Goal: Task Accomplishment & Management: Use online tool/utility

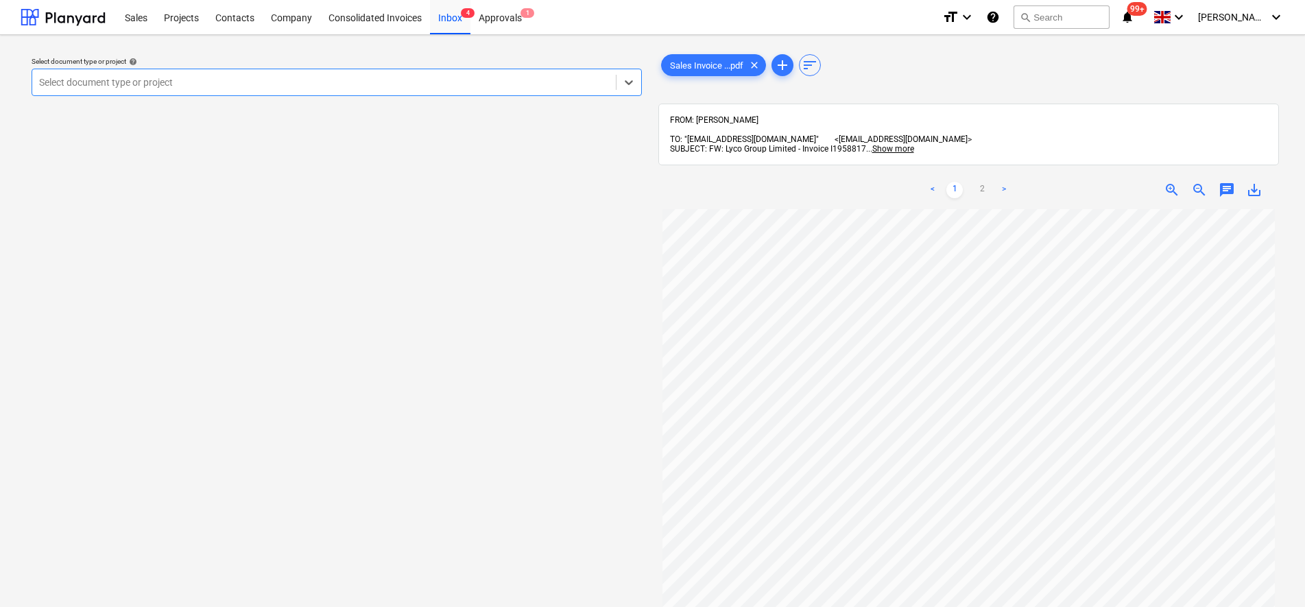
click at [716, 110] on div "FROM: [PERSON_NAME] TO: "[EMAIL_ADDRESS][DOMAIN_NAME]" <[EMAIL_ADDRESS][DOMAIN_…" at bounding box center [968, 135] width 621 height 62
click at [719, 123] on span "FROM: [PERSON_NAME]" at bounding box center [714, 120] width 88 height 10
click at [691, 60] on span "Sales Invoice ...pdf" at bounding box center [707, 65] width 90 height 10
click at [436, 18] on div "Inbox 4" at bounding box center [450, 16] width 40 height 35
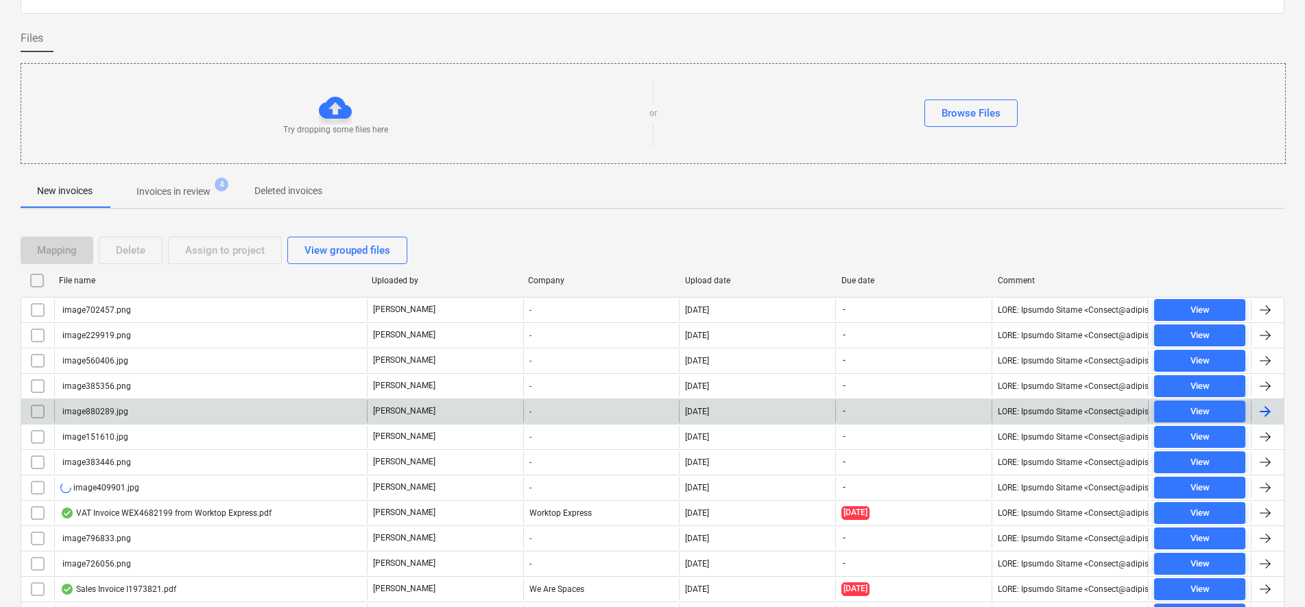
scroll to position [171, 0]
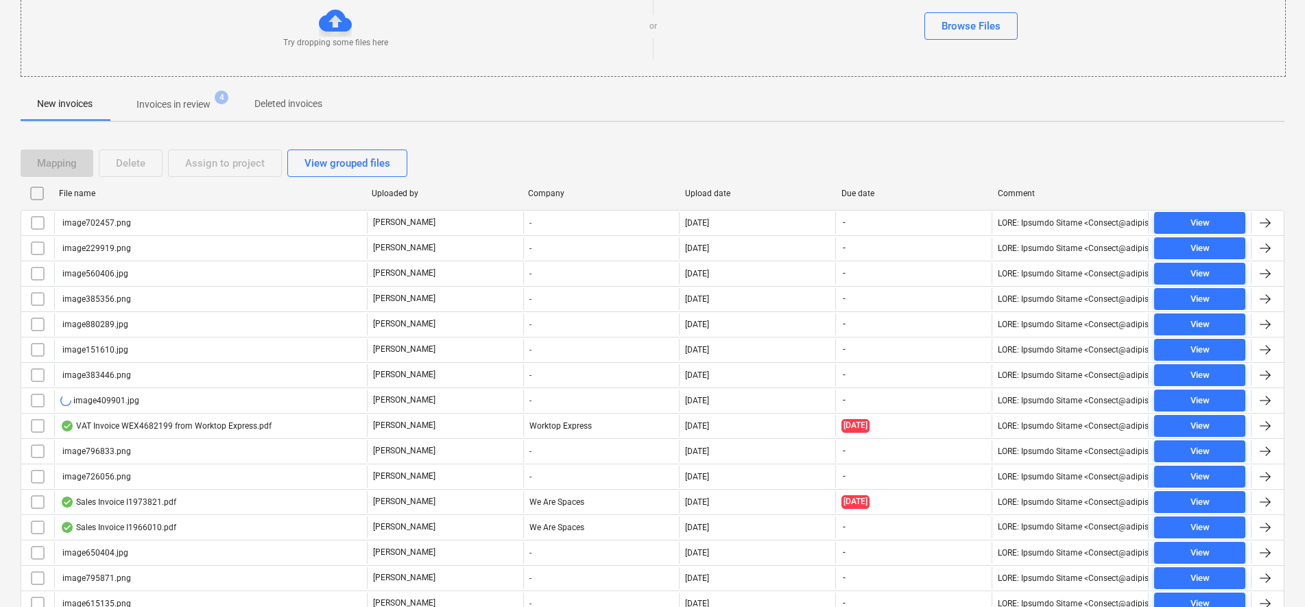
click at [30, 194] on input "checkbox" at bounding box center [37, 193] width 22 height 22
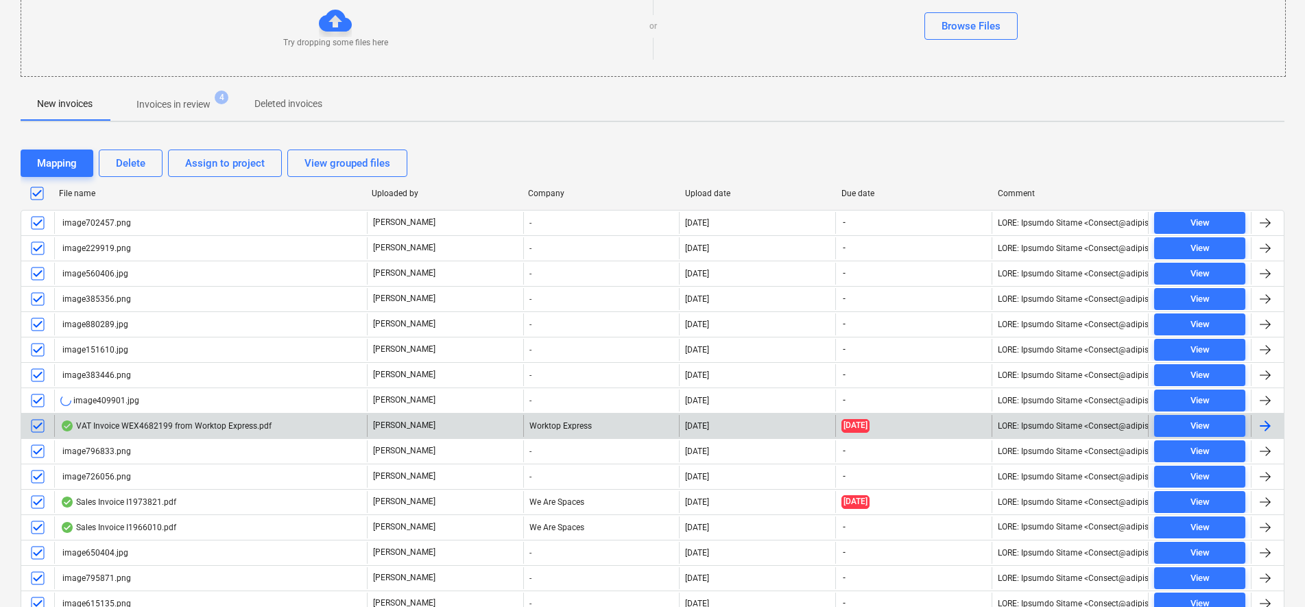
click at [43, 420] on input "checkbox" at bounding box center [38, 426] width 22 height 22
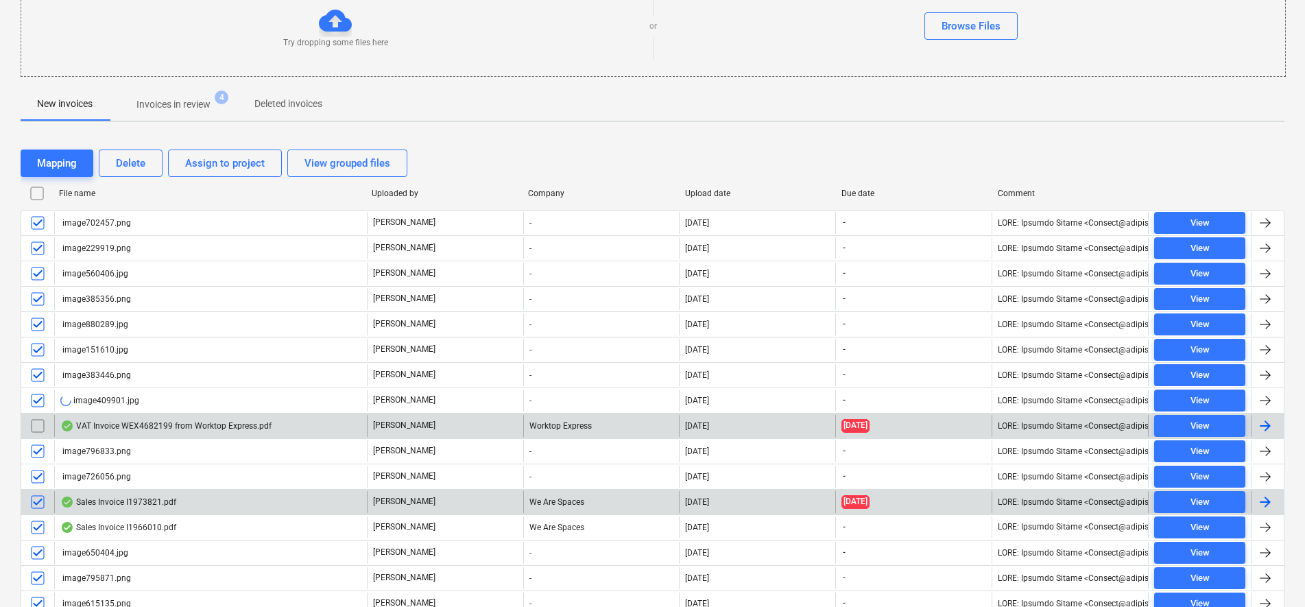
click at [45, 499] on input "checkbox" at bounding box center [38, 502] width 22 height 22
click at [40, 527] on input "checkbox" at bounding box center [38, 527] width 22 height 22
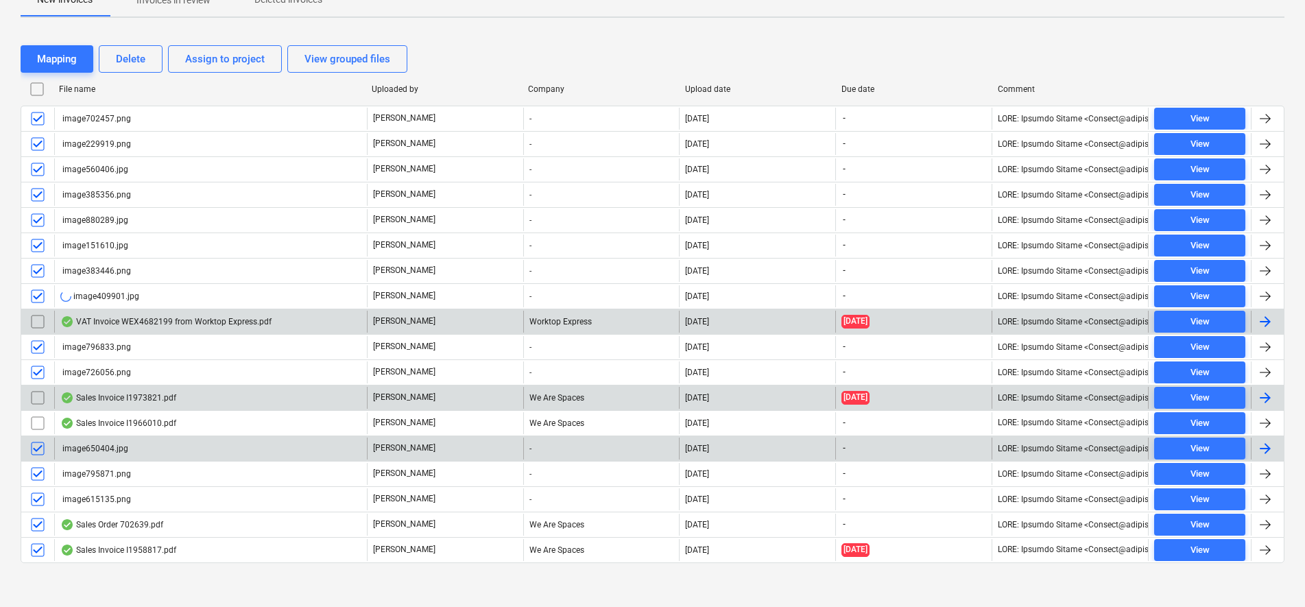
scroll to position [281, 0]
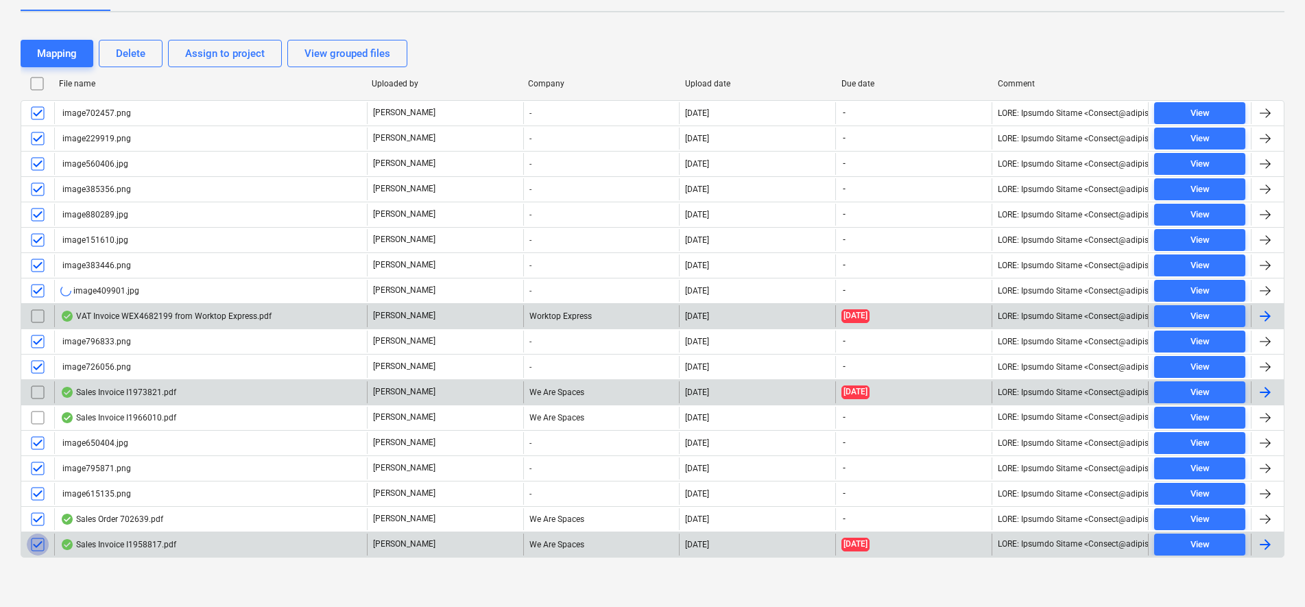
click at [40, 544] on input "checkbox" at bounding box center [38, 545] width 22 height 22
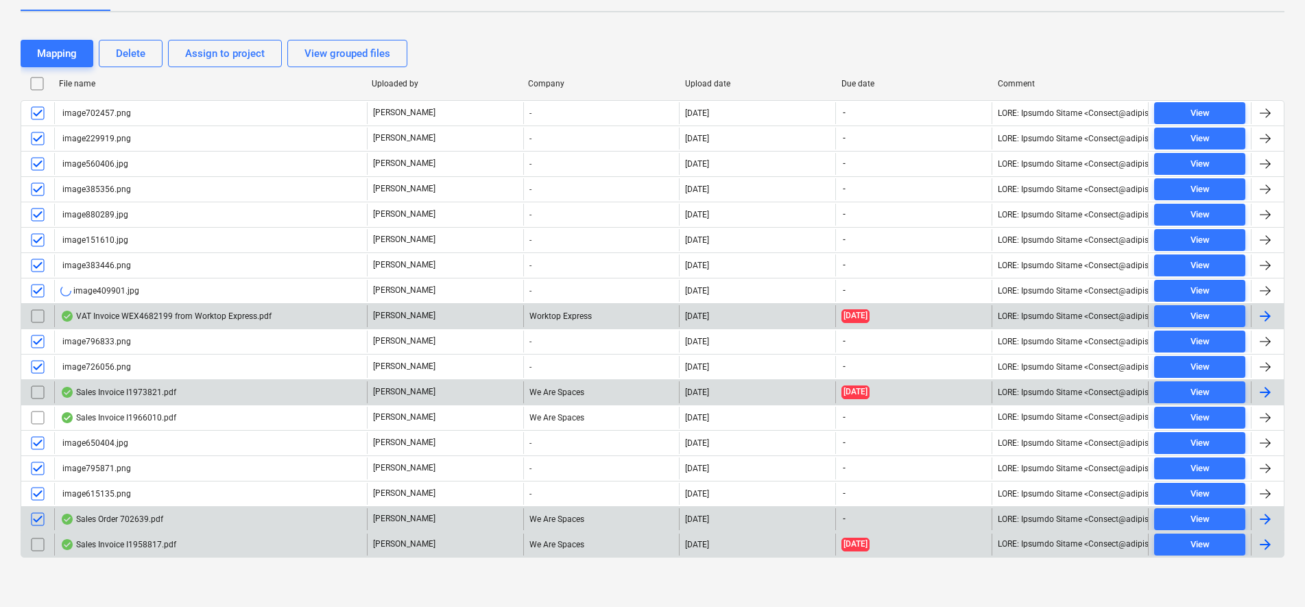
click at [41, 515] on input "checkbox" at bounding box center [38, 519] width 22 height 22
click at [130, 63] on button "Delete" at bounding box center [131, 53] width 64 height 27
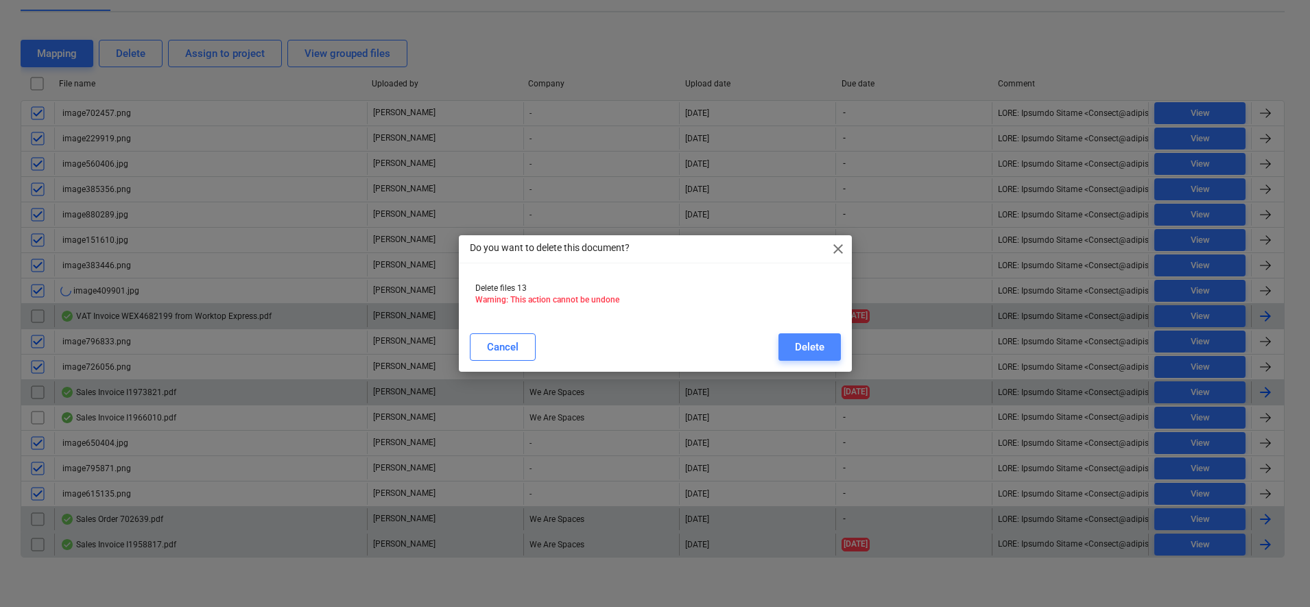
click at [785, 352] on button "Delete" at bounding box center [809, 346] width 62 height 27
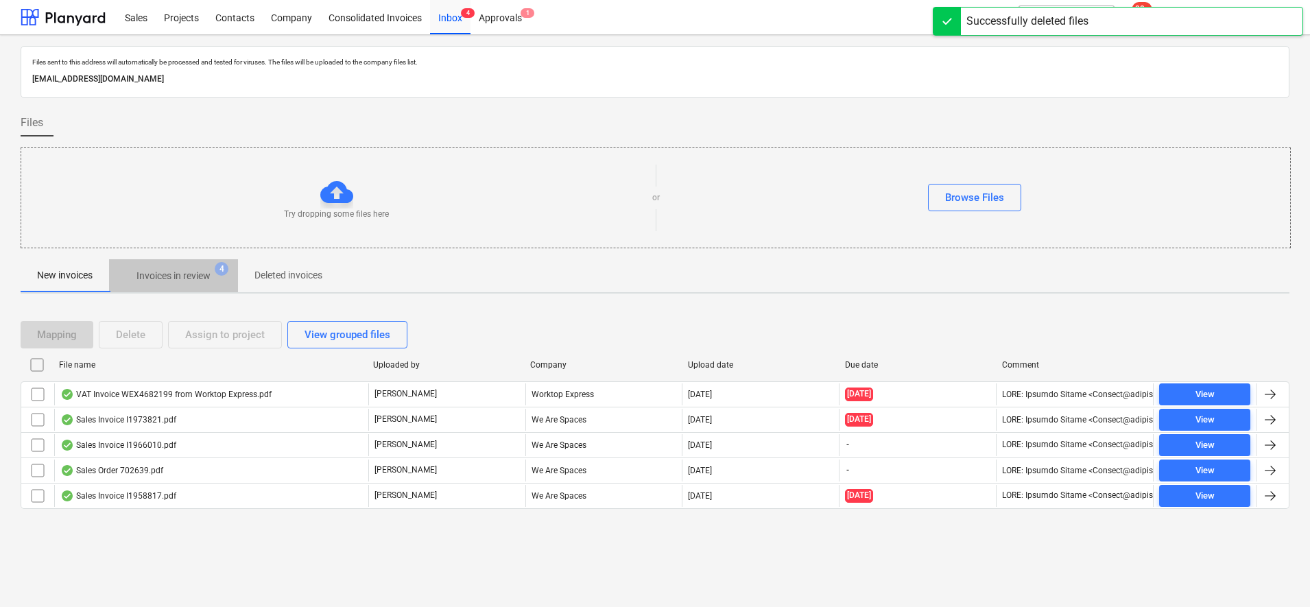
click at [165, 276] on p "Invoices in review" at bounding box center [173, 276] width 74 height 14
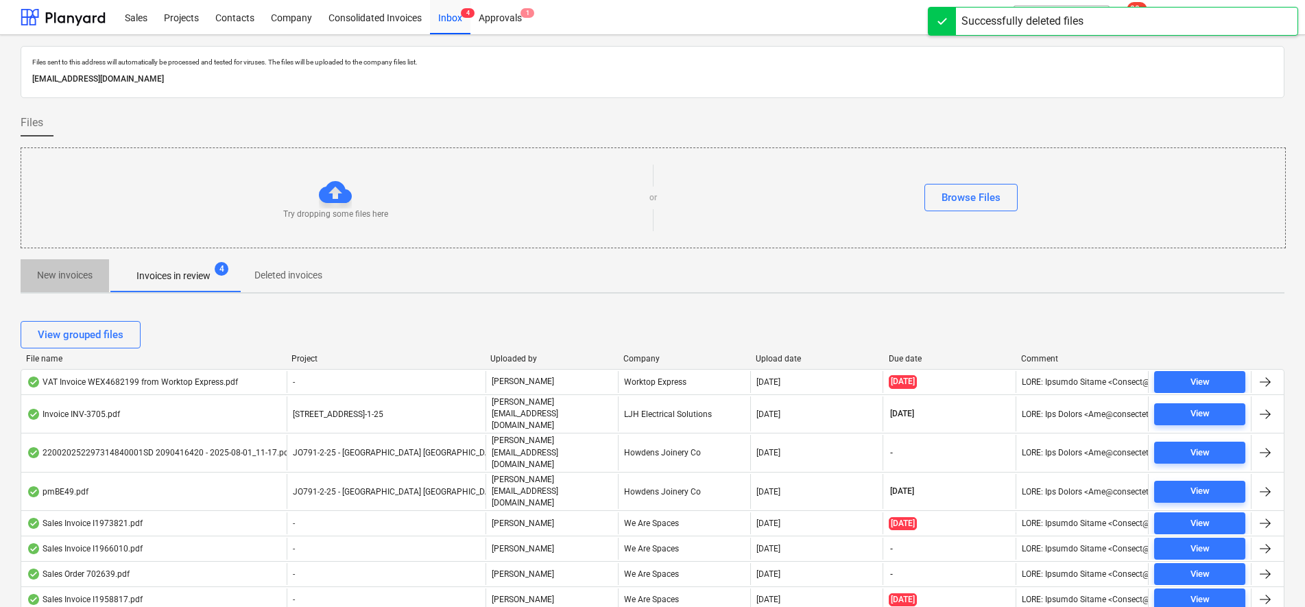
click at [71, 276] on p "New invoices" at bounding box center [65, 275] width 56 height 14
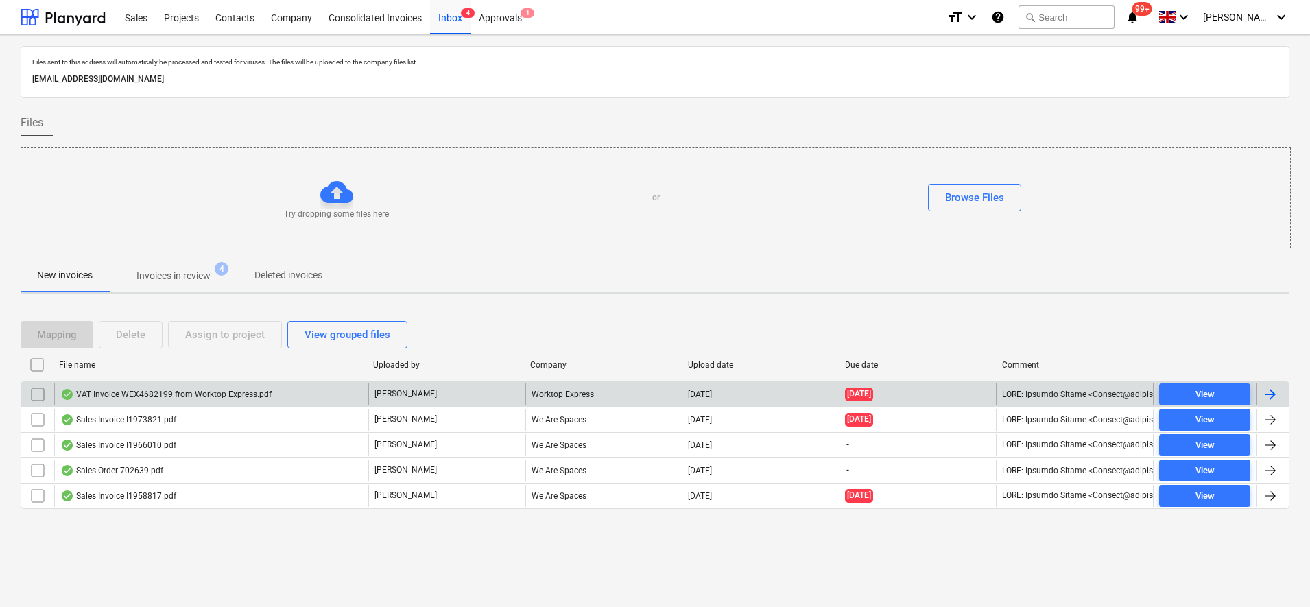
click at [243, 393] on div "VAT Invoice WEX4682199 from Worktop Express.pdf" at bounding box center [165, 394] width 211 height 11
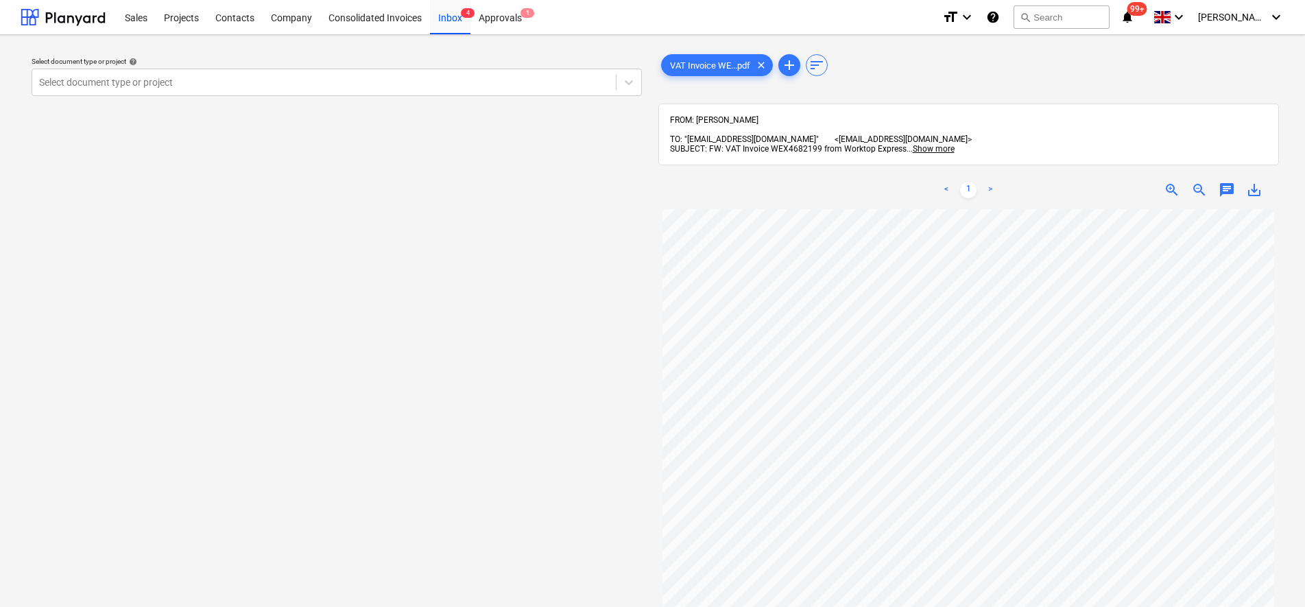
scroll to position [300, 0]
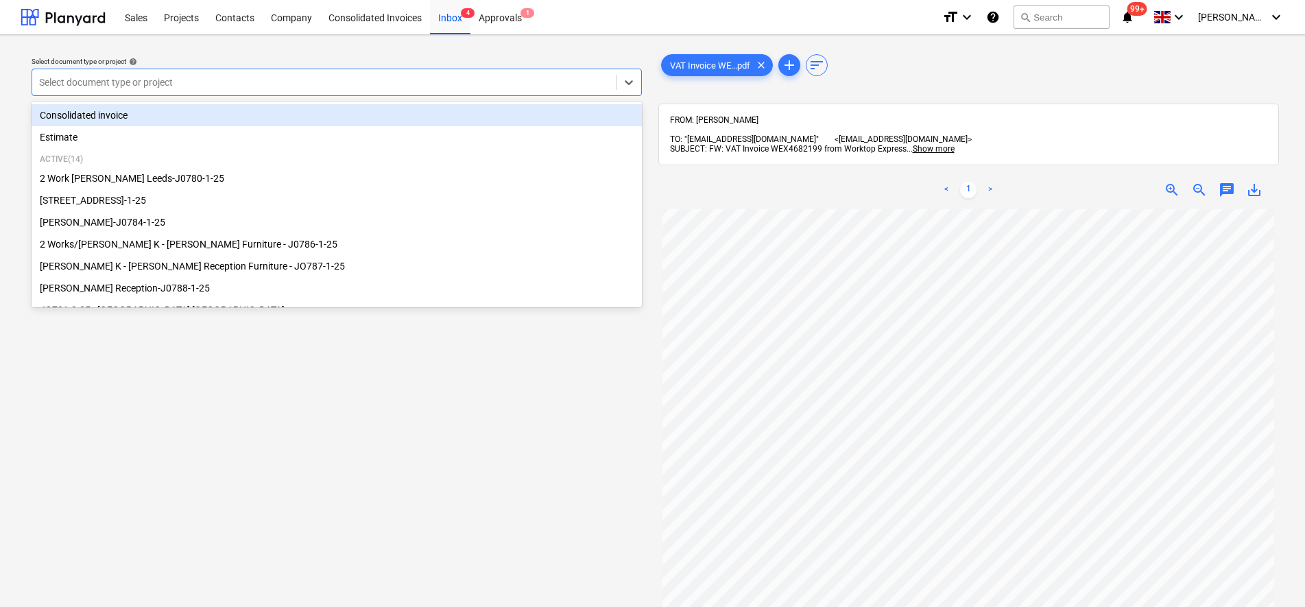
click at [136, 88] on div at bounding box center [324, 82] width 570 height 14
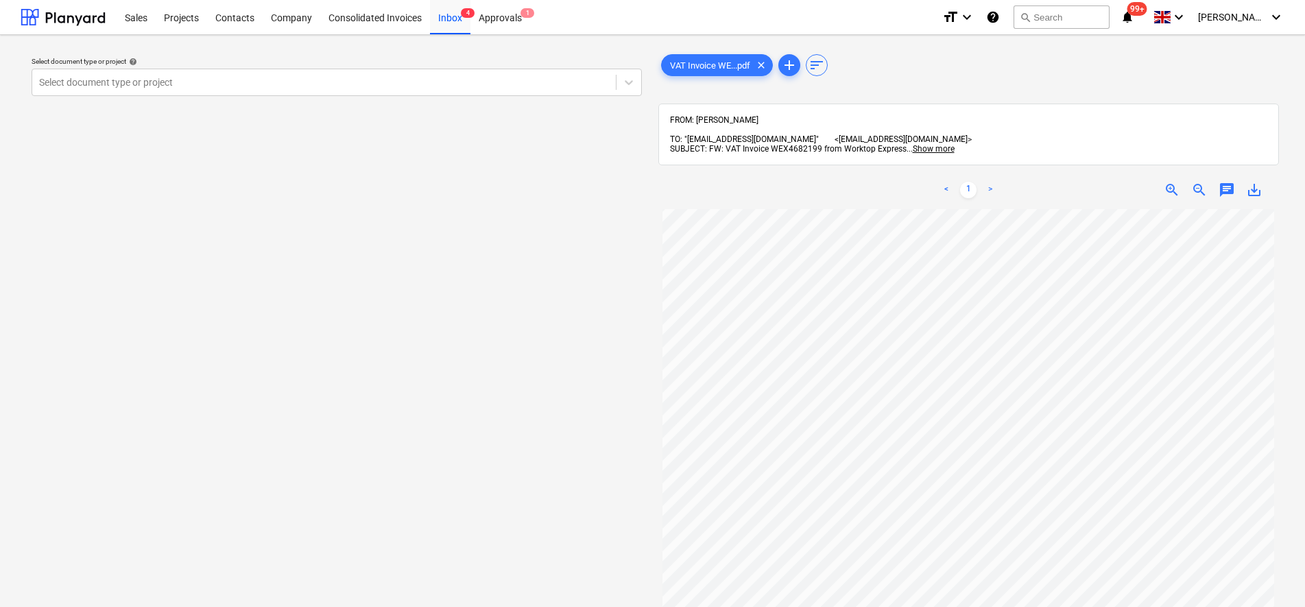
scroll to position [0, 0]
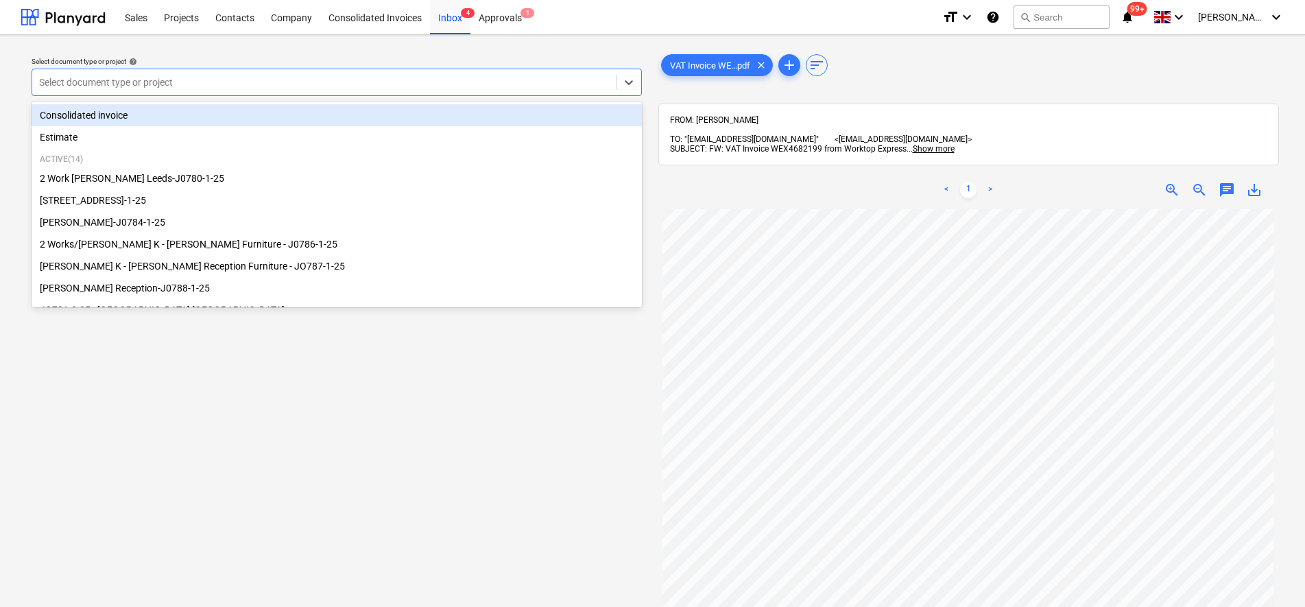
click at [301, 71] on div "Select document type or project" at bounding box center [337, 82] width 610 height 27
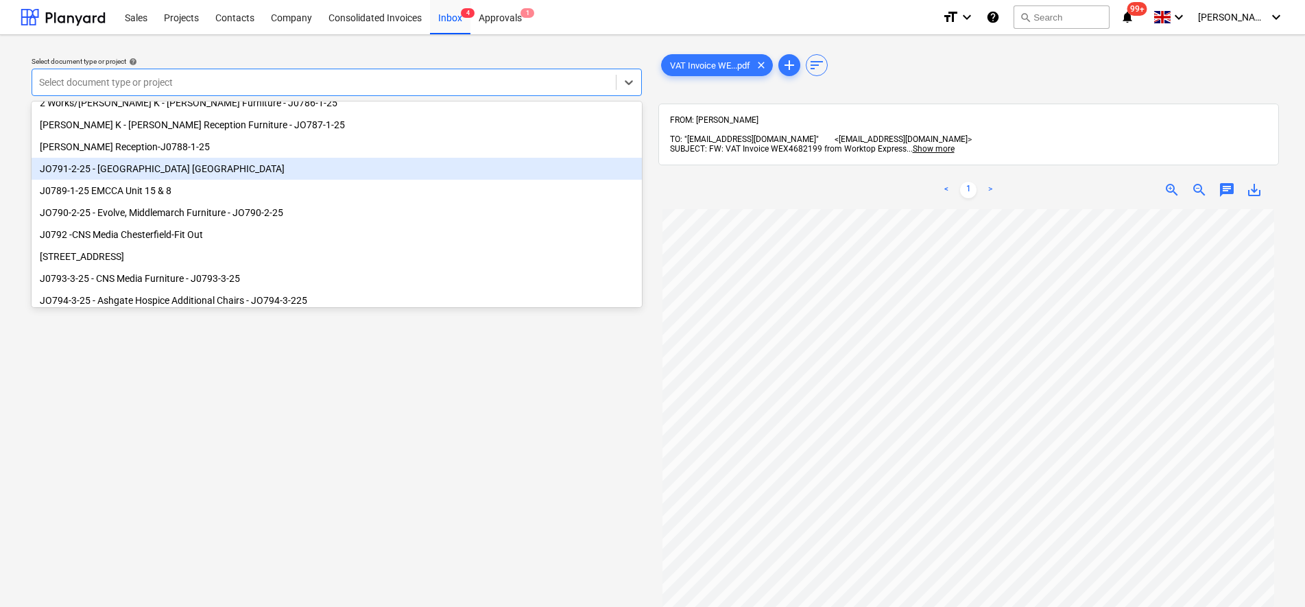
scroll to position [171, 0]
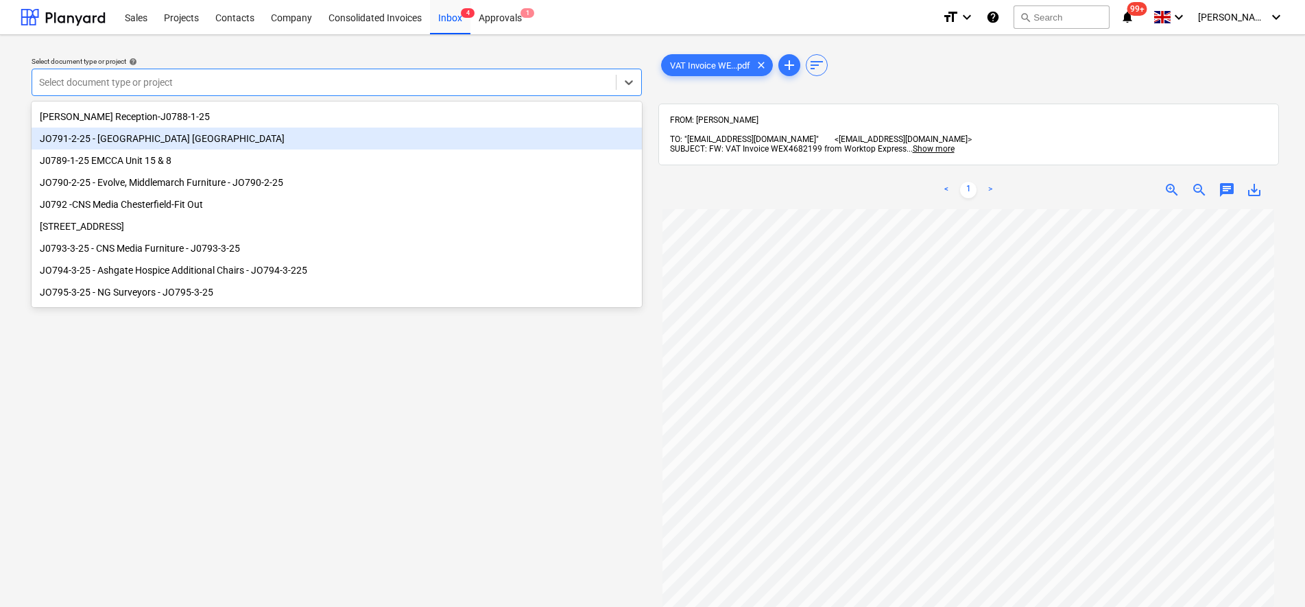
click at [160, 136] on div "JO791-2-25 - [GEOGRAPHIC_DATA] [GEOGRAPHIC_DATA]" at bounding box center [337, 139] width 610 height 22
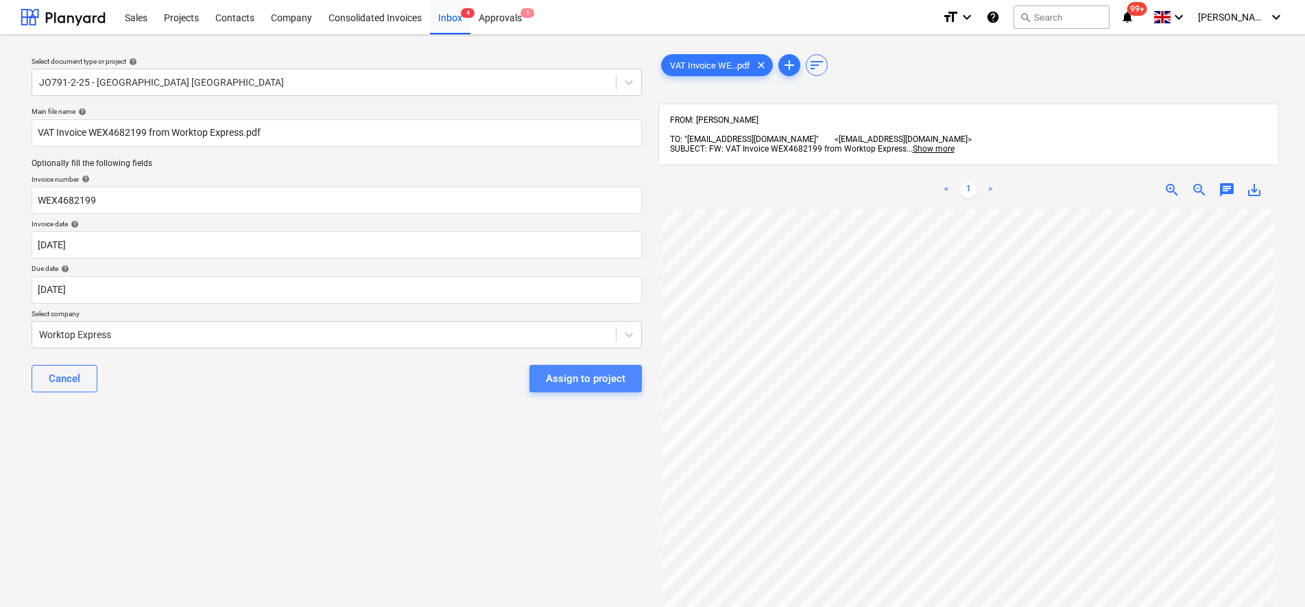
click at [623, 383] on div "Assign to project" at bounding box center [586, 379] width 80 height 18
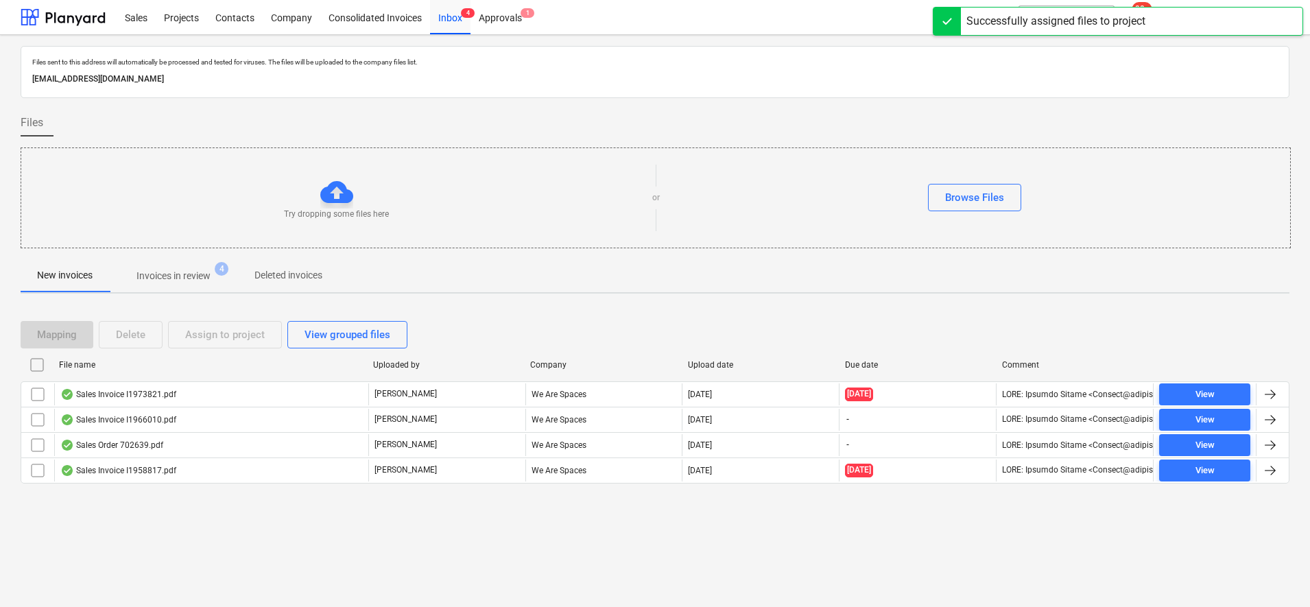
click at [202, 280] on p "Invoices in review" at bounding box center [173, 276] width 74 height 14
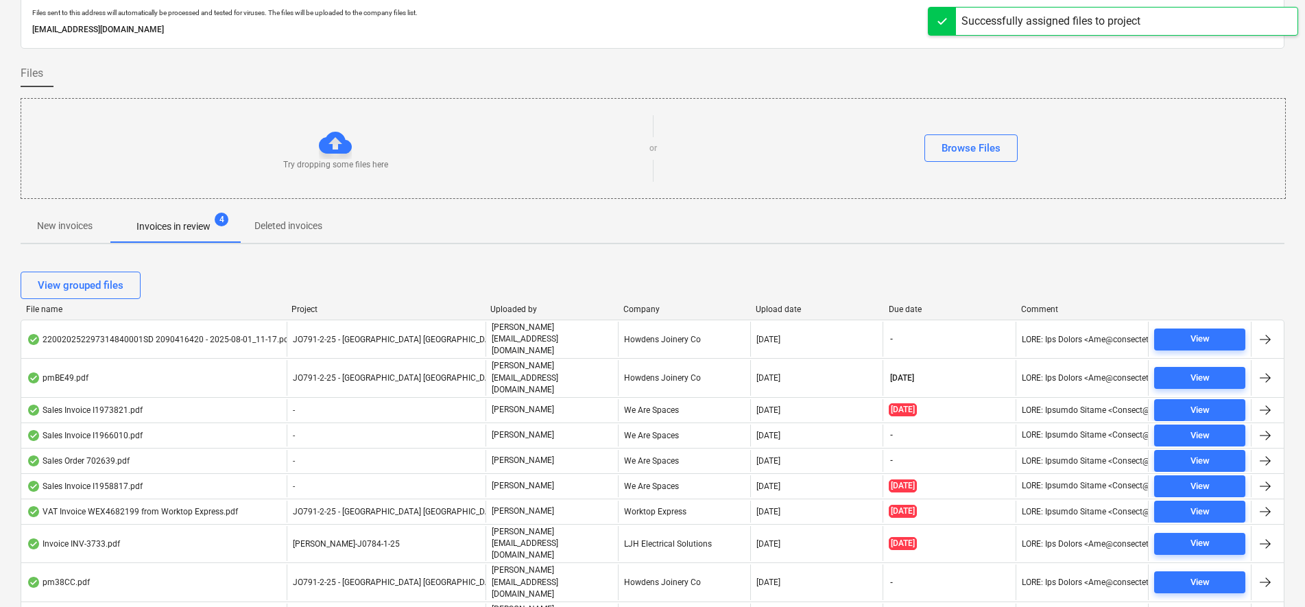
scroll to position [86, 0]
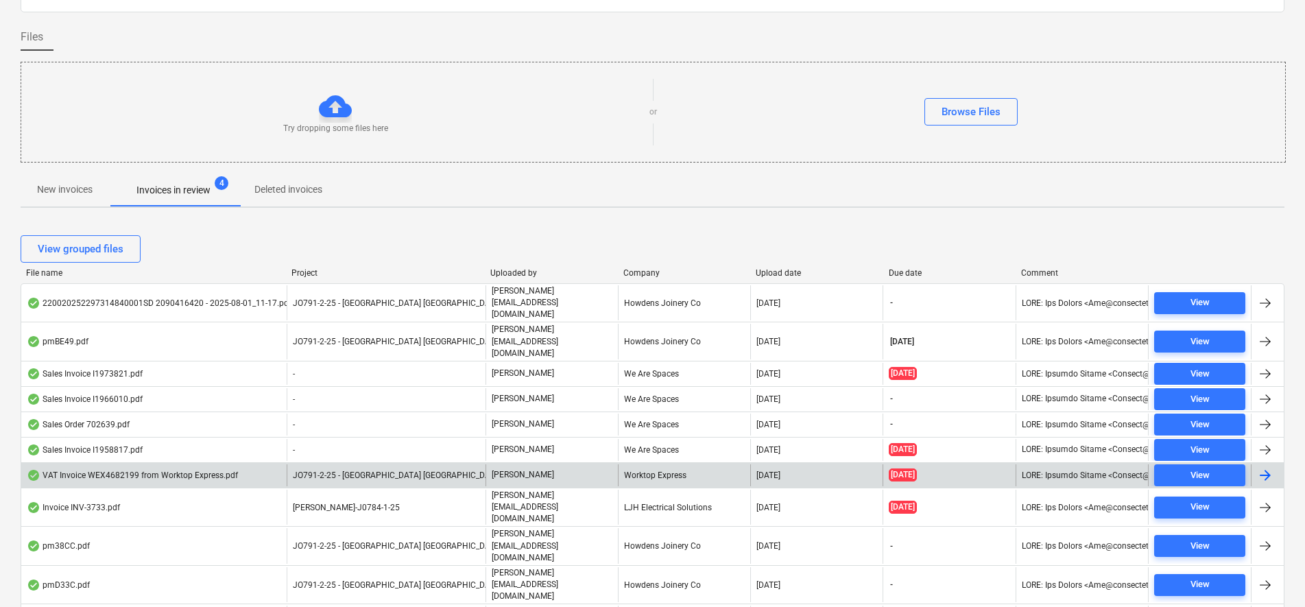
click at [562, 464] on div "[PERSON_NAME]" at bounding box center [552, 475] width 132 height 22
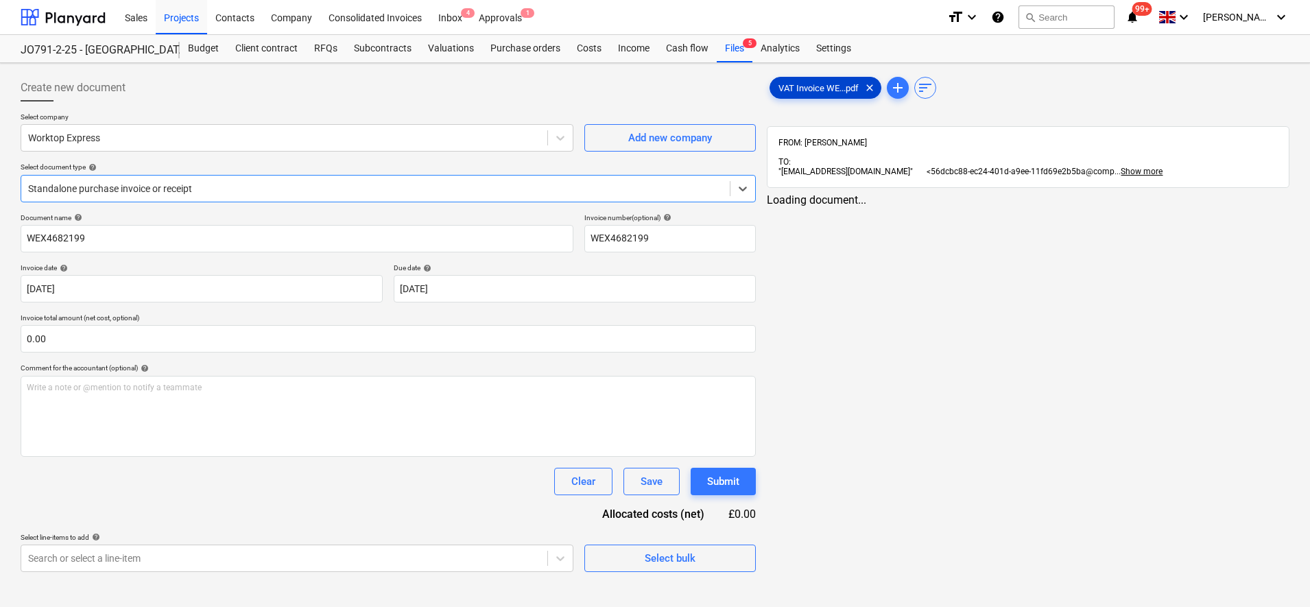
click at [820, 93] on span "VAT Invoice WE...pdf" at bounding box center [818, 88] width 97 height 10
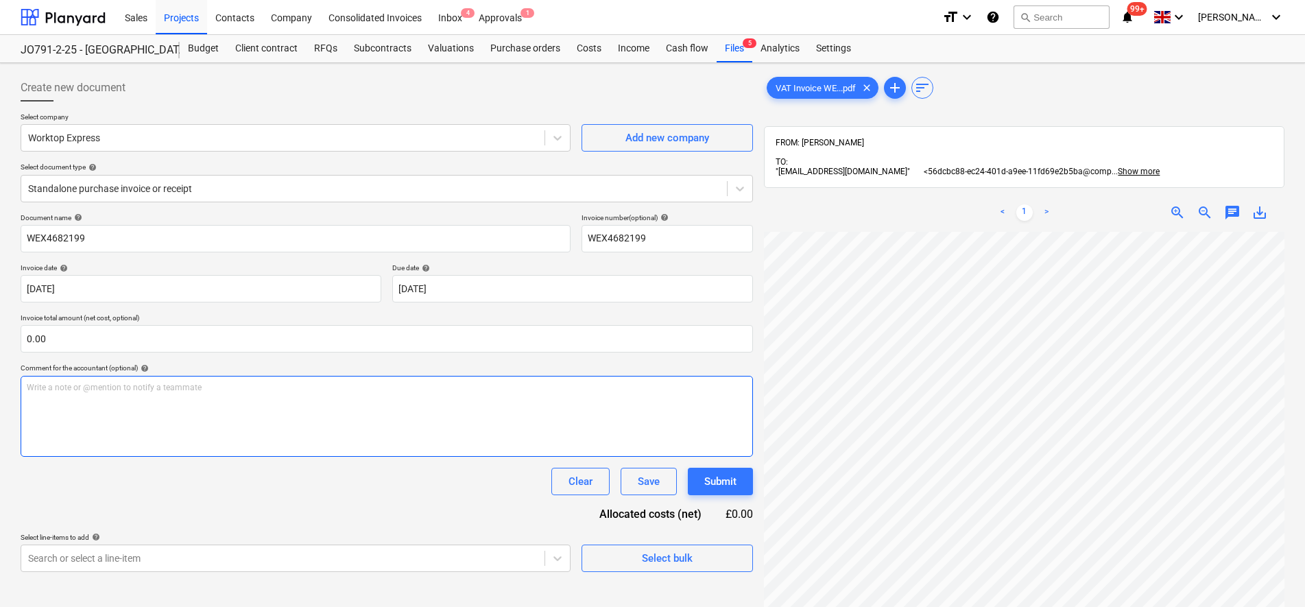
scroll to position [308, 99]
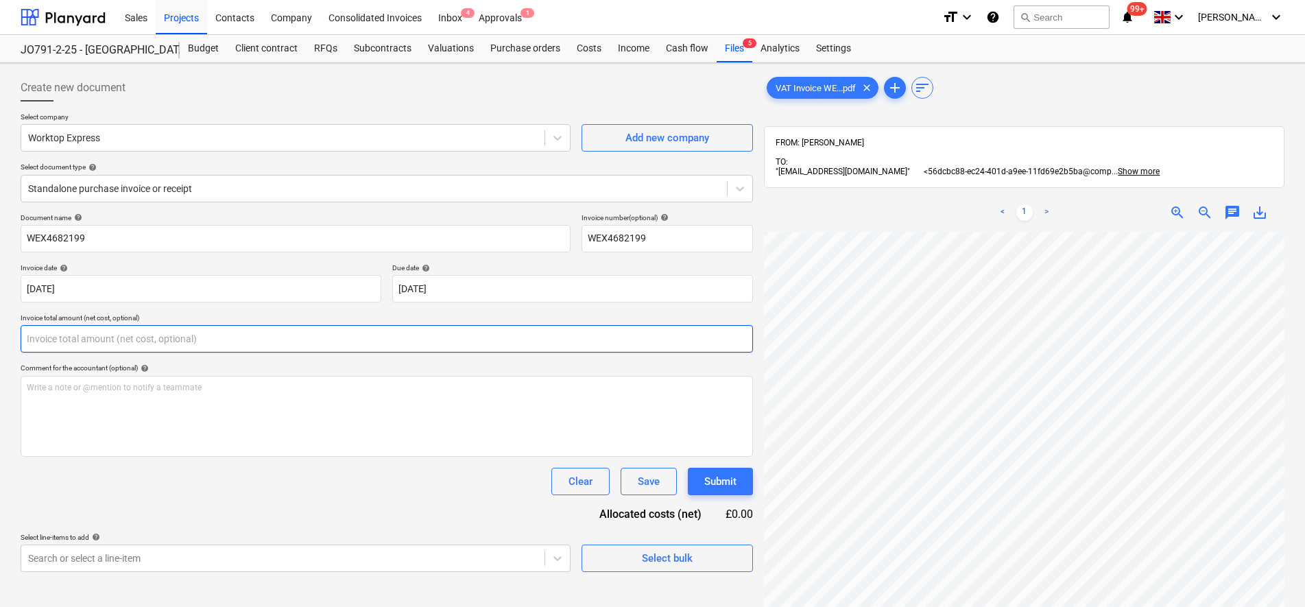
click at [132, 326] on input "text" at bounding box center [387, 338] width 732 height 27
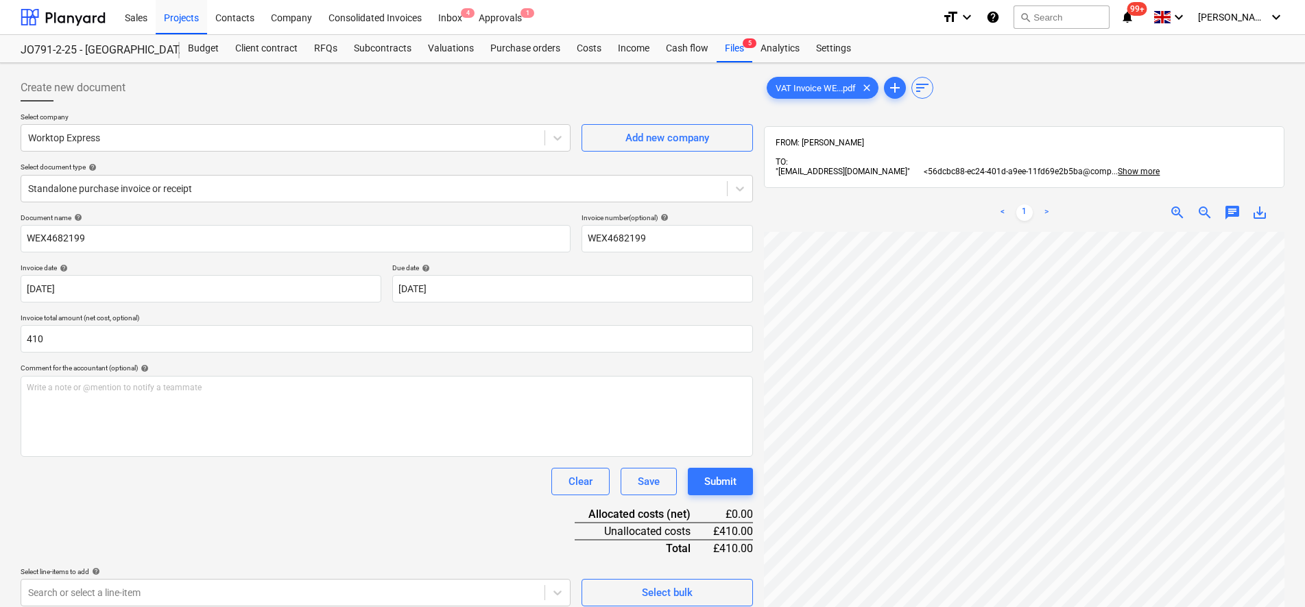
type input "410.00"
click at [282, 486] on div "Clear Save Submit" at bounding box center [387, 481] width 732 height 27
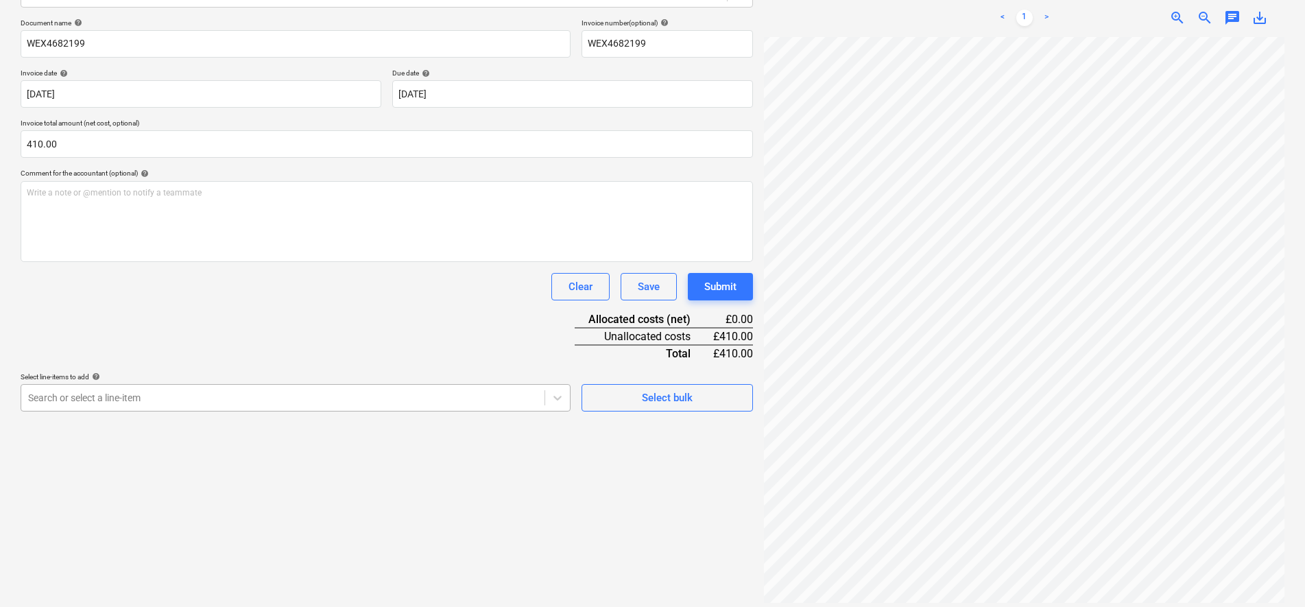
scroll to position [213, 0]
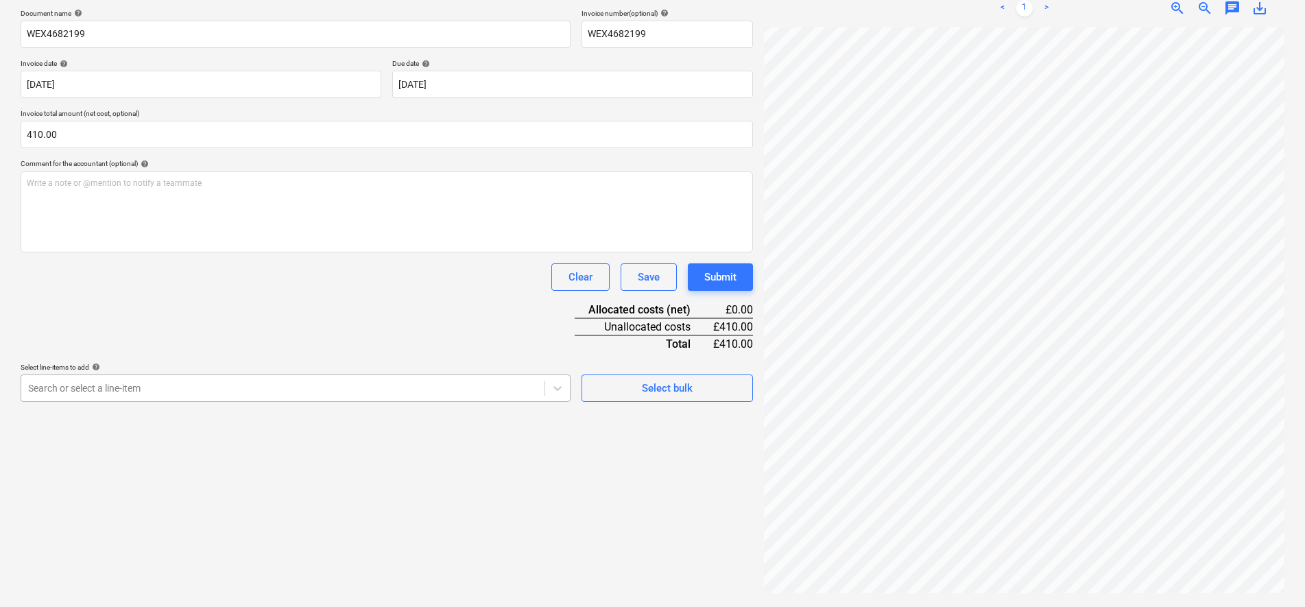
click at [543, 389] on div "Search or select a line-item" at bounding box center [282, 388] width 523 height 19
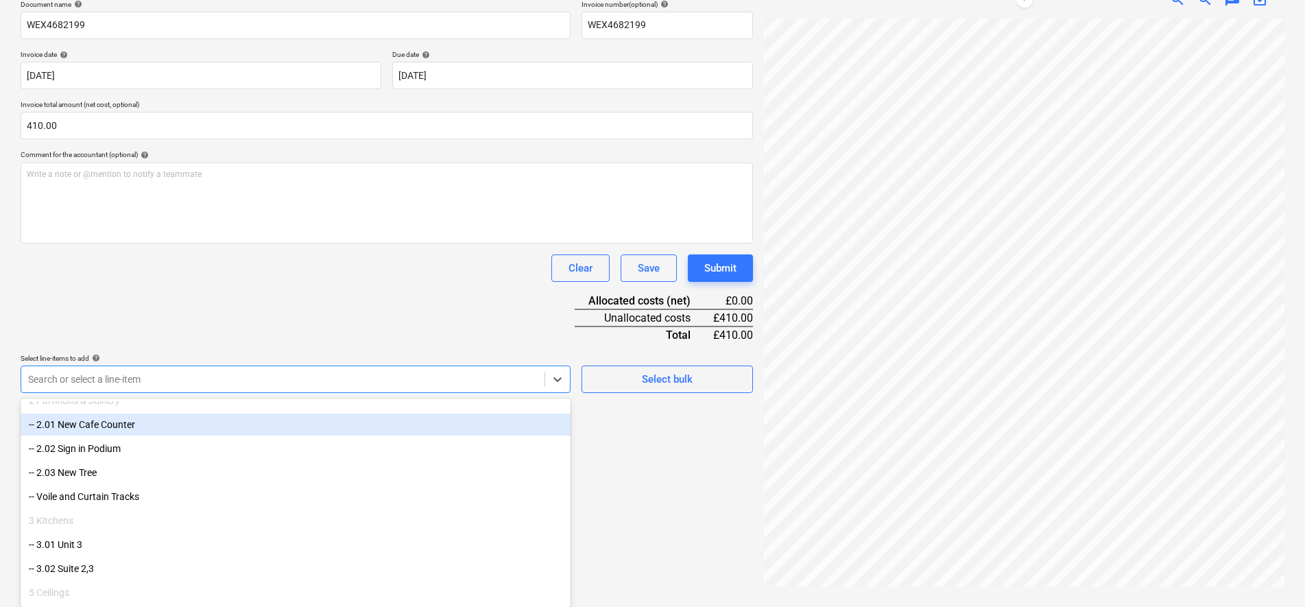
scroll to position [257, 0]
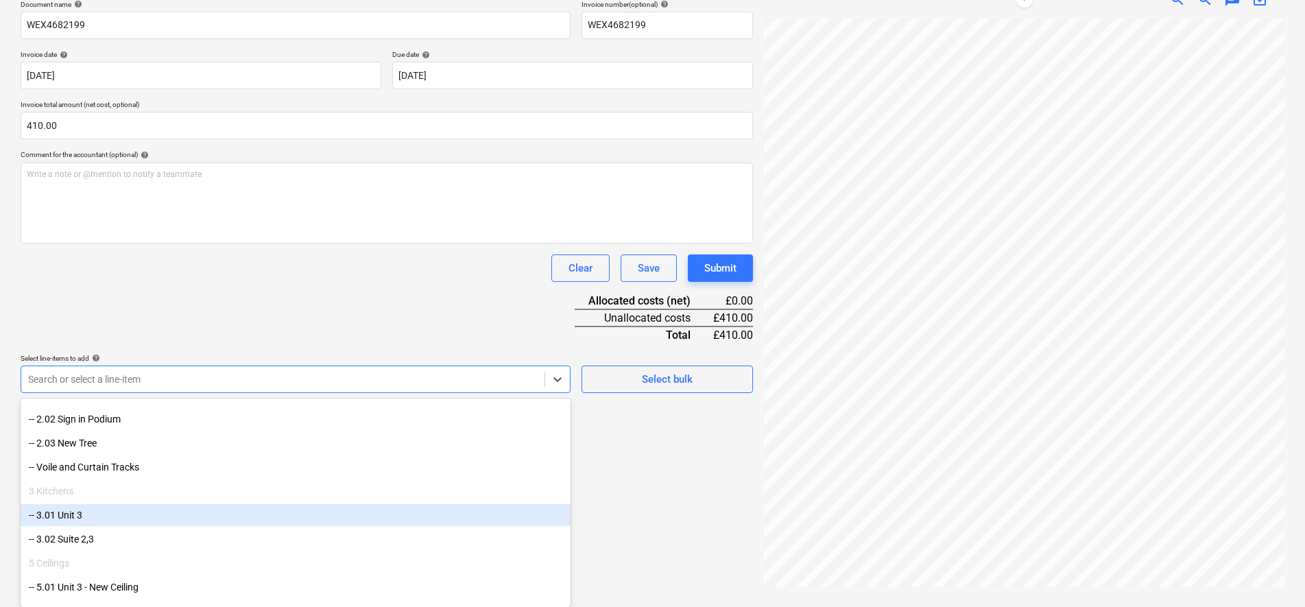
click at [75, 513] on div "-- 3.01 Unit 3" at bounding box center [296, 515] width 550 height 22
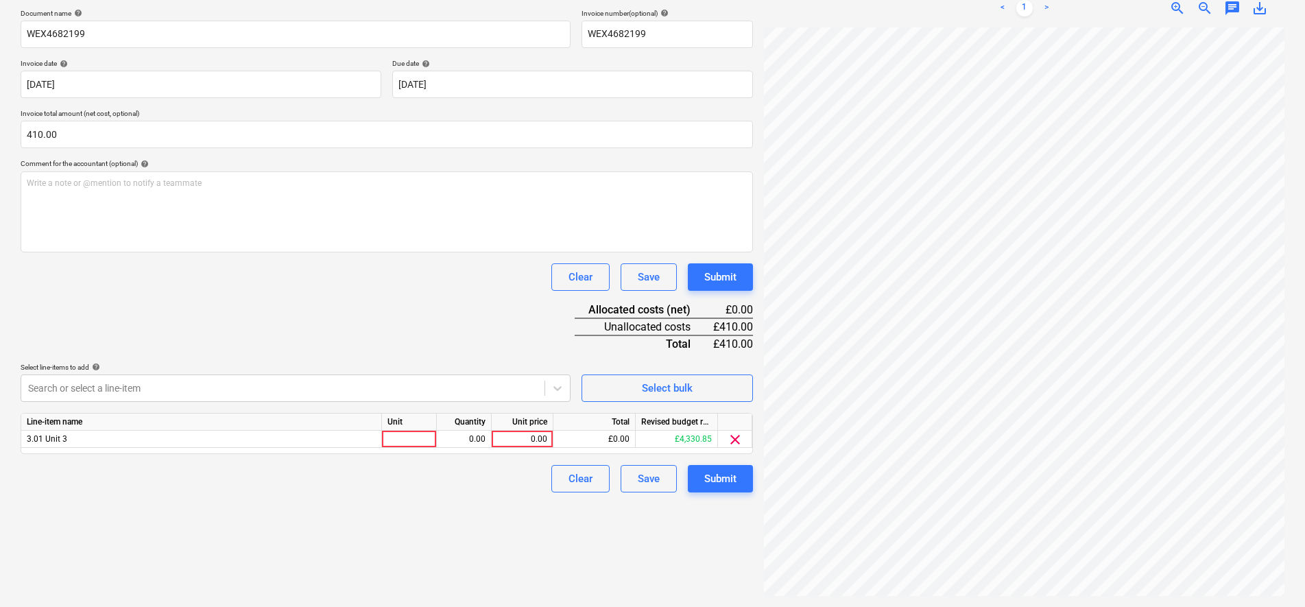
click at [188, 272] on div "Document name help WEX4682199 Invoice number (optional) help WEX4682199 Invoice…" at bounding box center [387, 250] width 732 height 483
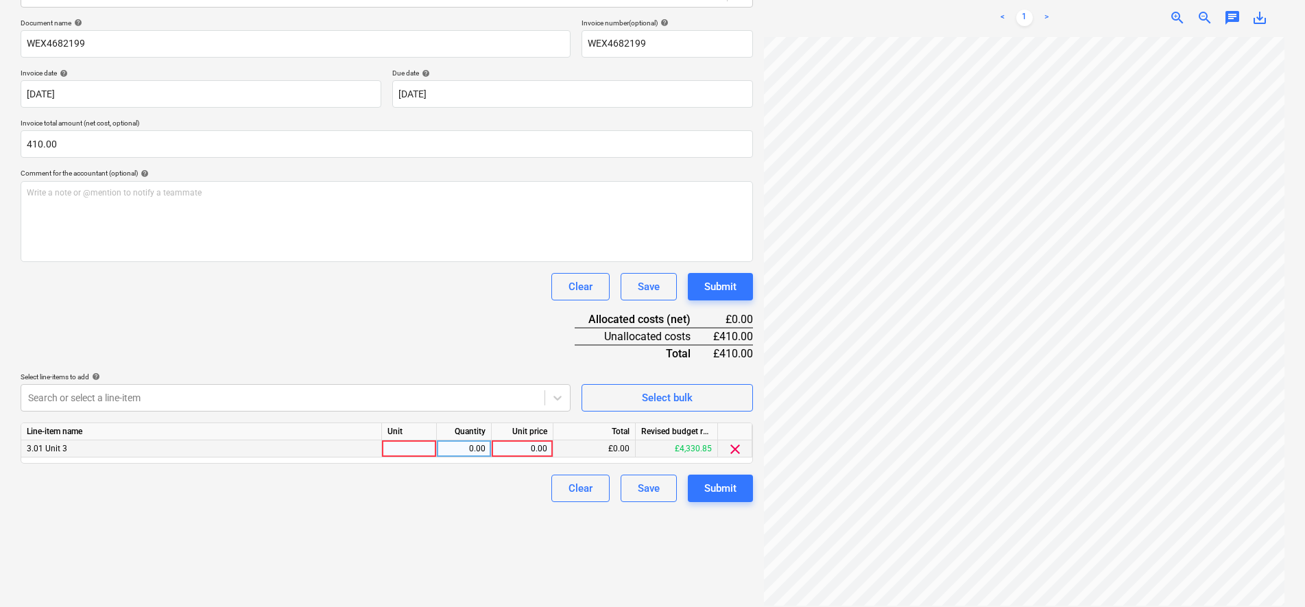
click at [412, 450] on div at bounding box center [409, 448] width 55 height 17
type input "pcs"
type input "132917"
click at [466, 444] on div "132,917.00" at bounding box center [463, 448] width 43 height 17
type input "1"
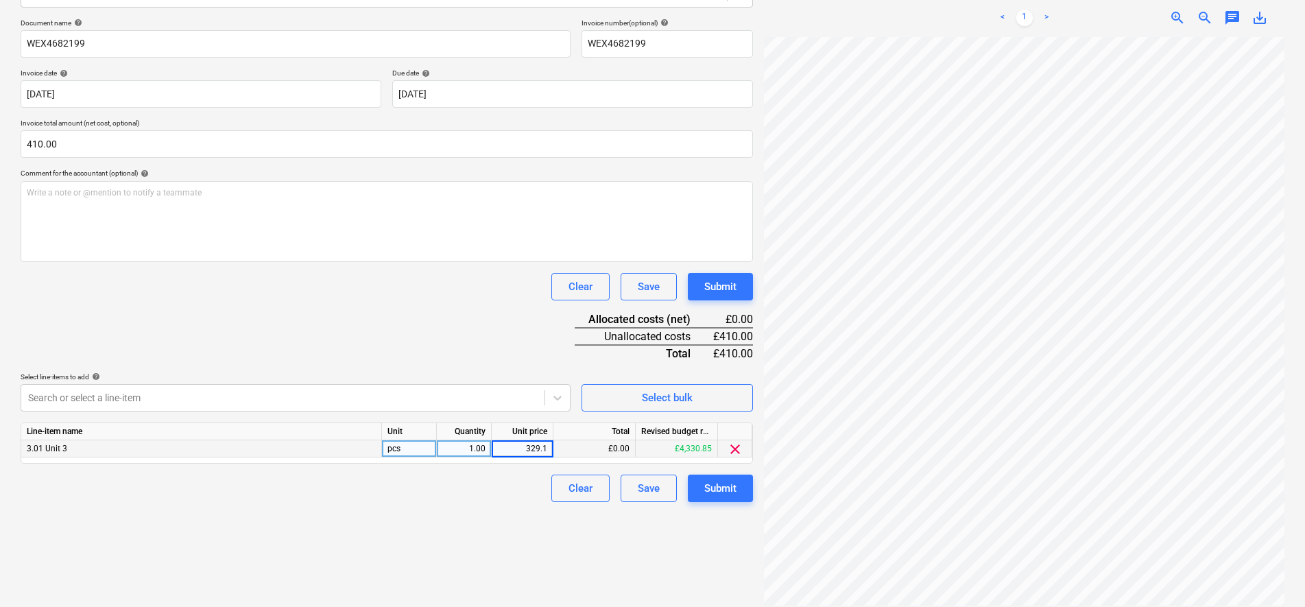
type input "329.17"
click at [534, 537] on div "Create new document Select company Worktop Express Add new company Select docum…" at bounding box center [386, 242] width 743 height 737
click at [527, 451] on div "329.17" at bounding box center [522, 448] width 50 height 17
type input "341.67"
click at [713, 481] on div "Submit" at bounding box center [720, 488] width 32 height 18
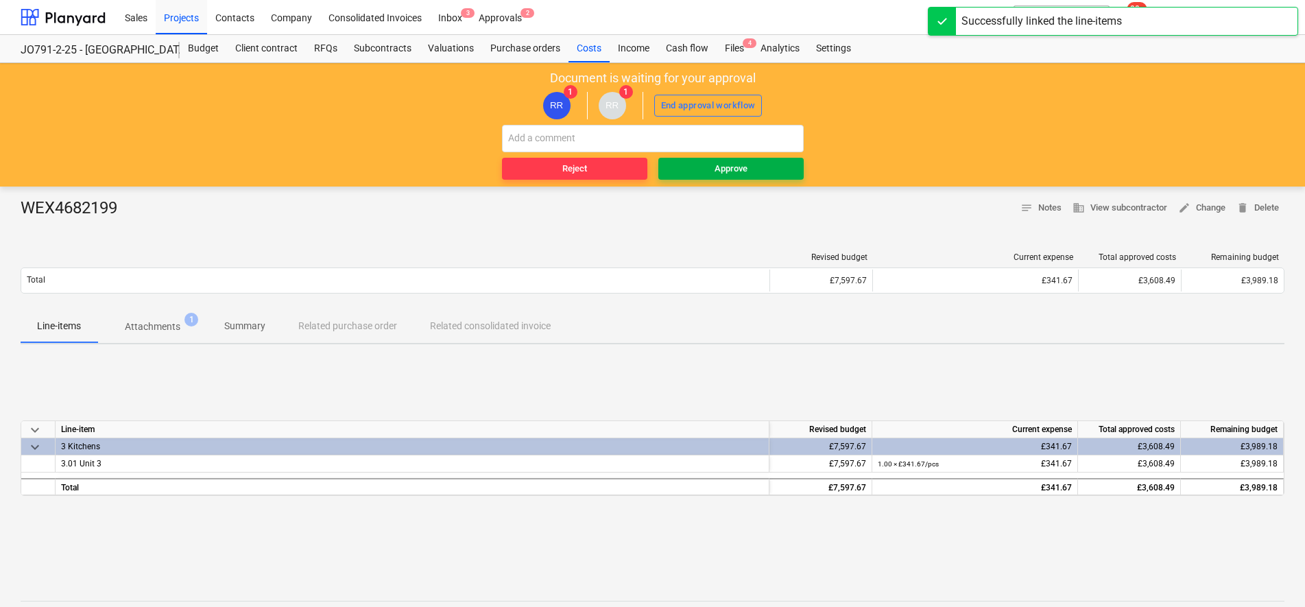
click at [757, 176] on span "Approve" at bounding box center [731, 169] width 134 height 16
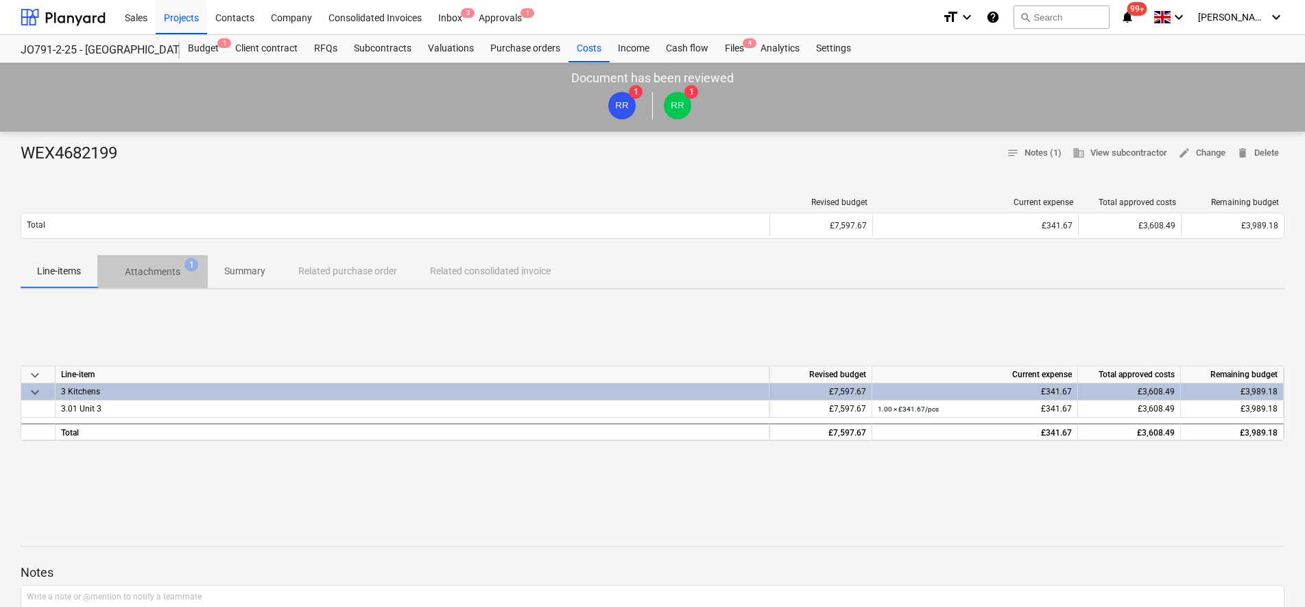
click at [143, 277] on p "Attachments" at bounding box center [153, 272] width 56 height 14
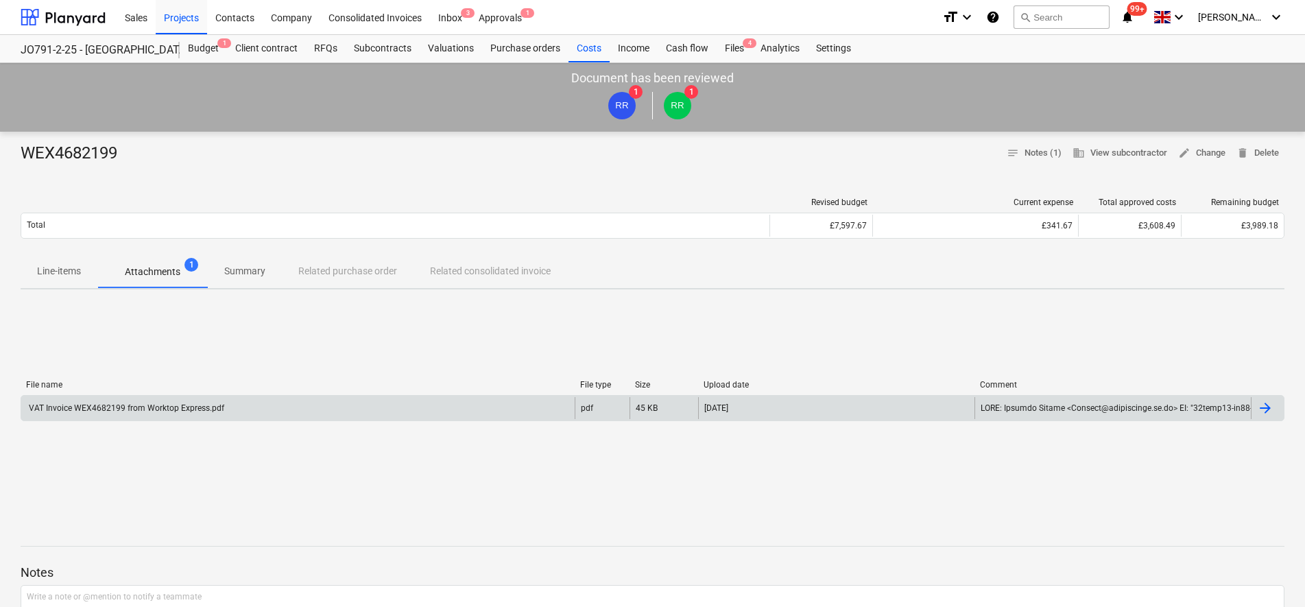
click at [155, 416] on div "VAT Invoice WEX4682199 from Worktop Express.pdf" at bounding box center [297, 408] width 553 height 22
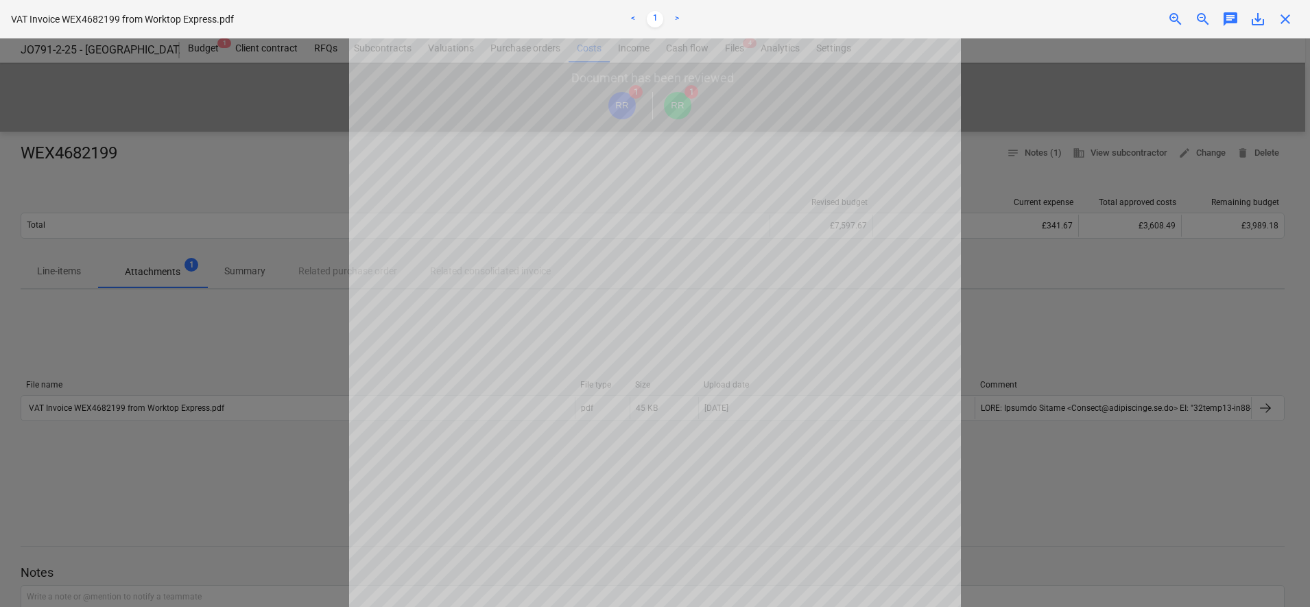
click at [1047, 316] on div at bounding box center [655, 322] width 1310 height 569
click at [1284, 20] on div "Successfully linked the line-items" at bounding box center [1118, 14] width 370 height 29
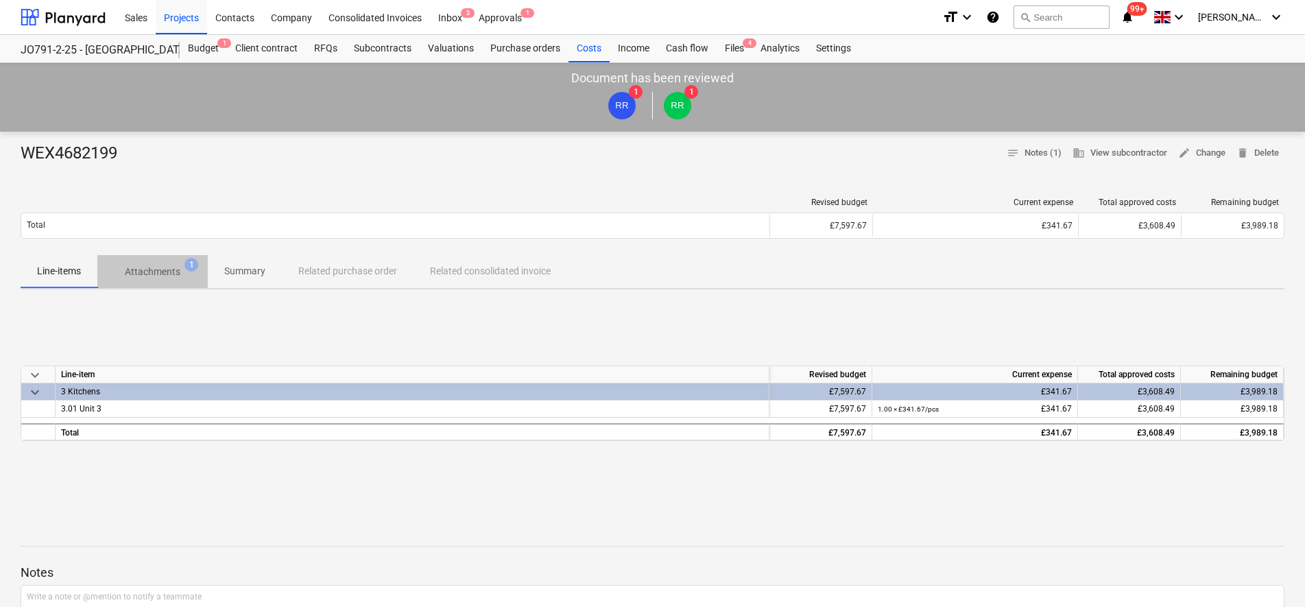
click at [169, 276] on p "Attachments" at bounding box center [153, 272] width 56 height 14
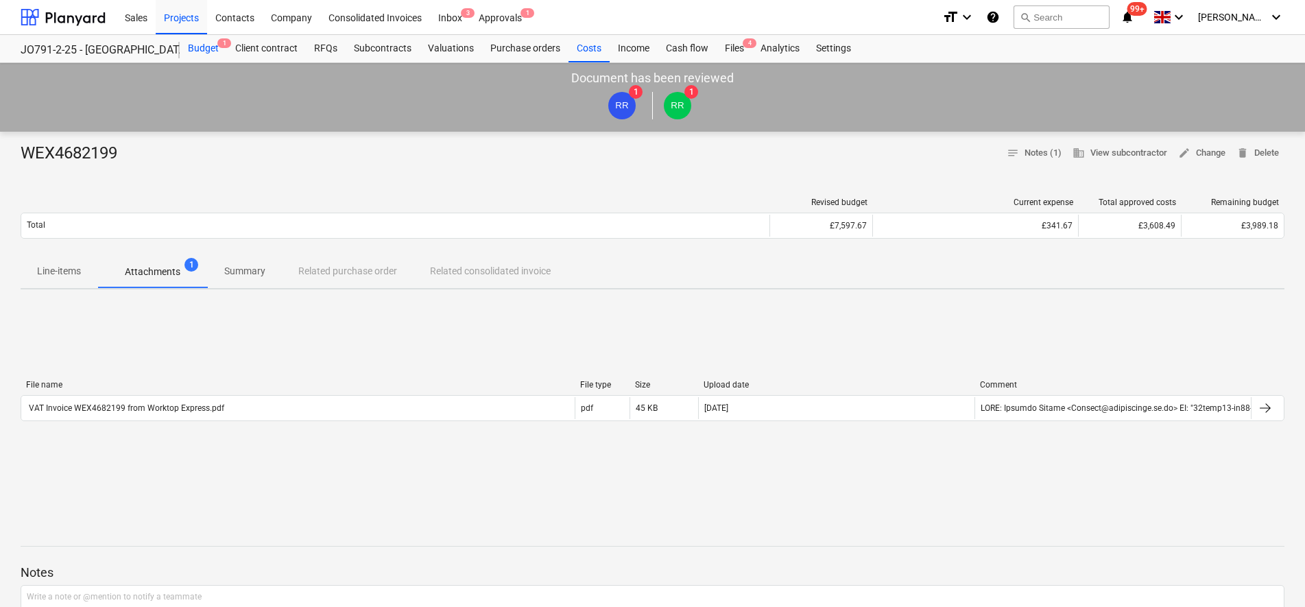
click at [199, 47] on div "Budget 1" at bounding box center [203, 48] width 47 height 27
